Goal: Navigation & Orientation: Find specific page/section

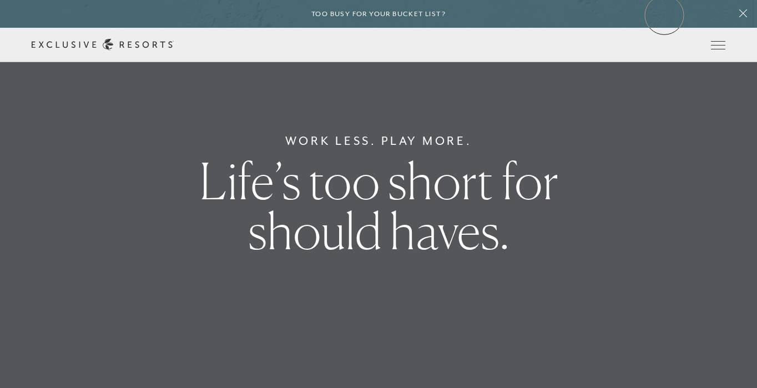
click at [664, 15] on div "Too busy for your bucket list?" at bounding box center [378, 14] width 757 height 28
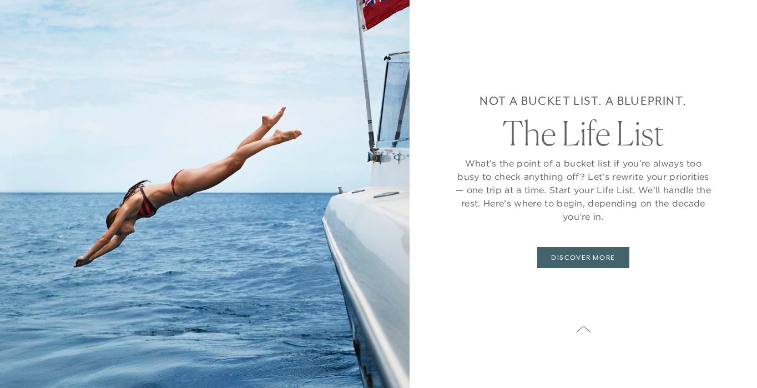
click at [182, 266] on img at bounding box center [204, 194] width 409 height 388
click at [702, 16] on div "Not a bucket list. A blueprint. The Life List What’s the point of a bucket list…" at bounding box center [582, 194] width 347 height 388
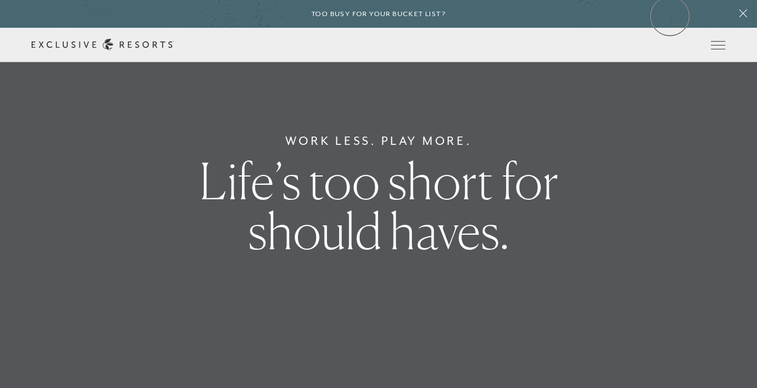
click at [670, 16] on div "Too busy for your bucket list?" at bounding box center [378, 14] width 757 height 28
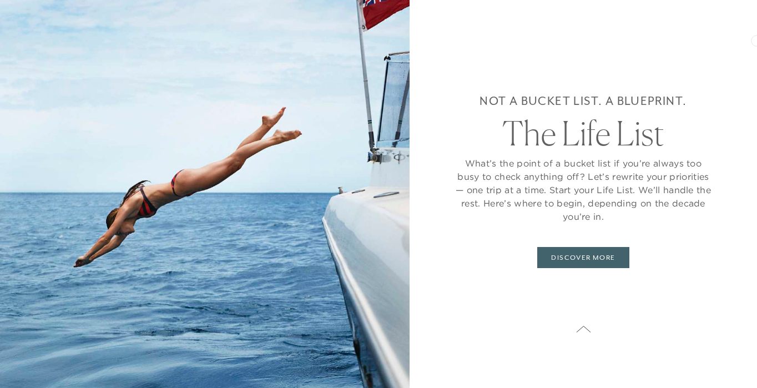
scroll to position [264, 0]
click at [734, 149] on div "Not a bucket list. A blueprint. The Life List What’s the point of a bucket list…" at bounding box center [582, 194] width 347 height 388
click at [735, 149] on div "Not a bucket list. A blueprint. The Life List What’s the point of a bucket list…" at bounding box center [582, 194] width 347 height 388
click at [721, 89] on div "Not a bucket list. A blueprint. The Life List What’s the point of a bucket list…" at bounding box center [582, 194] width 347 height 388
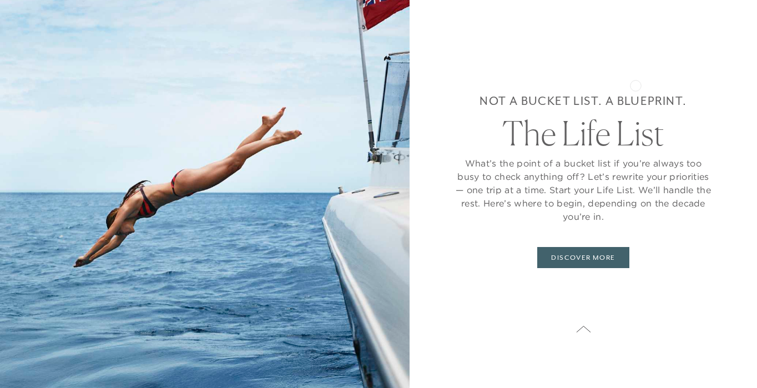
click at [635, 84] on div "Not a bucket list. A blueprint. The Life List What’s the point of a bucket list…" at bounding box center [583, 179] width 259 height 271
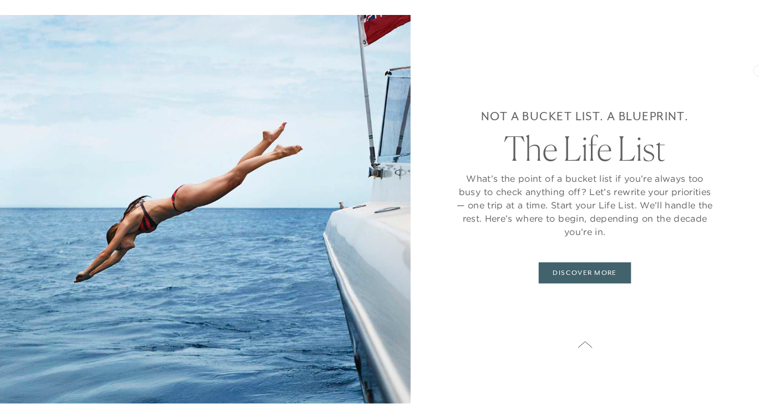
scroll to position [1957, 0]
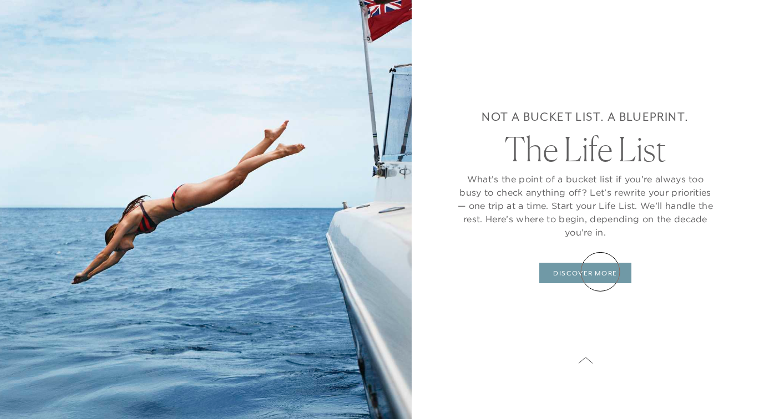
click at [600, 272] on link "DISCOVER MORE" at bounding box center [585, 273] width 92 height 21
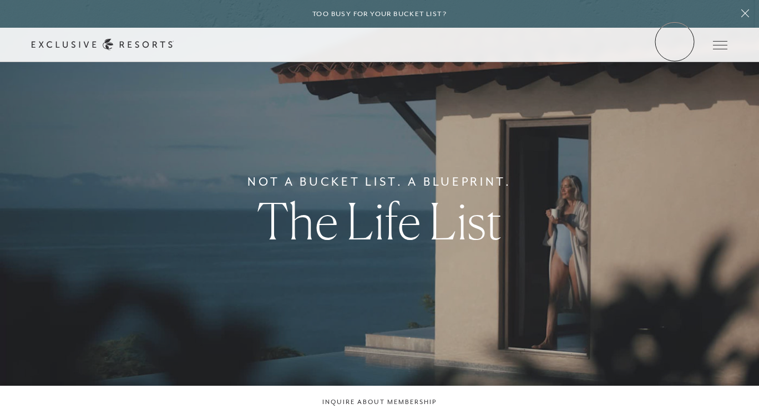
click at [0, 0] on link "Member Login" at bounding box center [0, 0] width 0 height 0
